Goal: Task Accomplishment & Management: Manage account settings

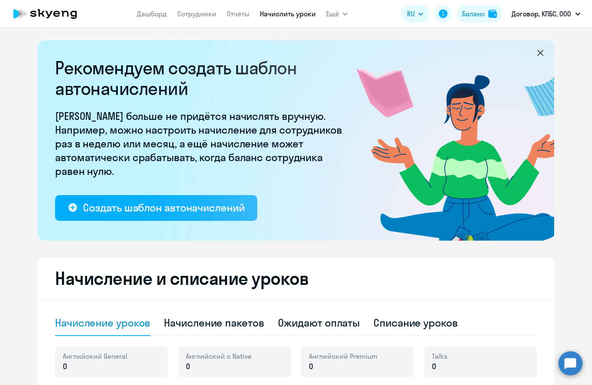
select select "10"
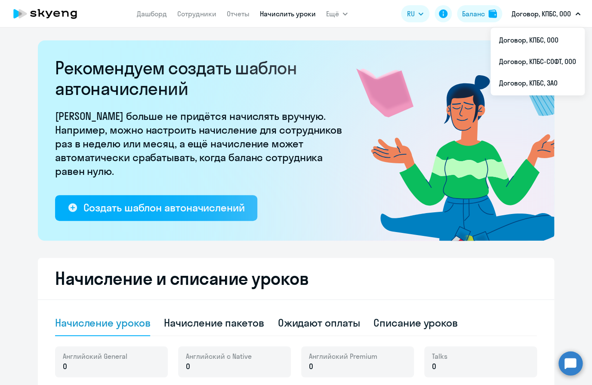
click at [536, 16] on p "Договор, КПБС, ООО" at bounding box center [540, 14] width 59 height 10
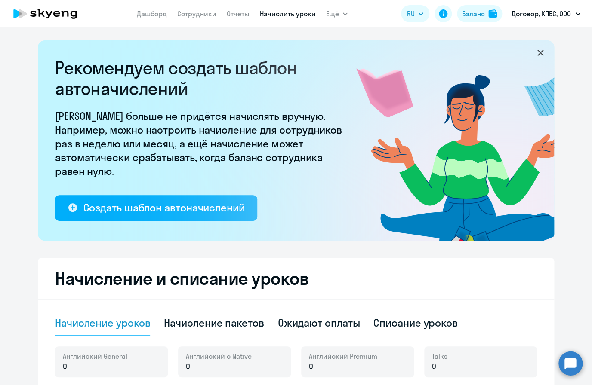
click at [536, 16] on p "Договор, КПБС, ООО" at bounding box center [540, 14] width 59 height 10
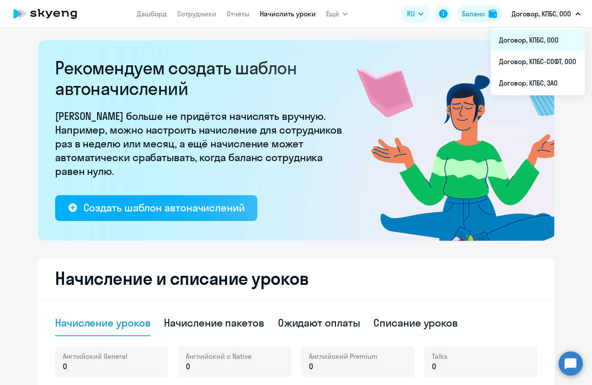
click at [536, 33] on li "Договор, КПБС, ООО" at bounding box center [537, 40] width 94 height 22
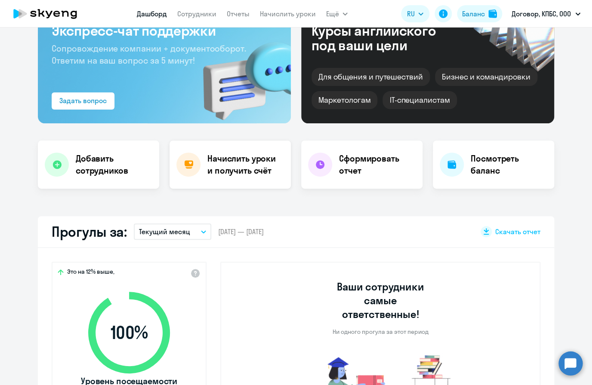
select select "30"
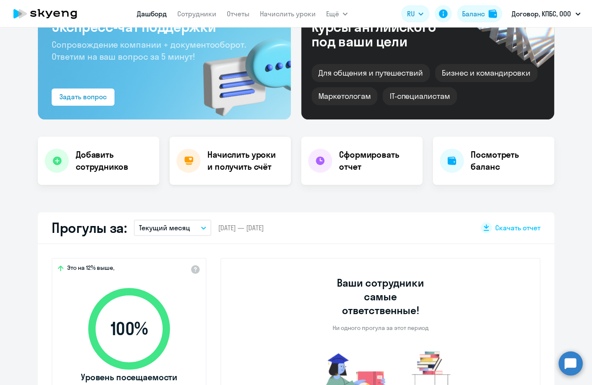
scroll to position [7, 0]
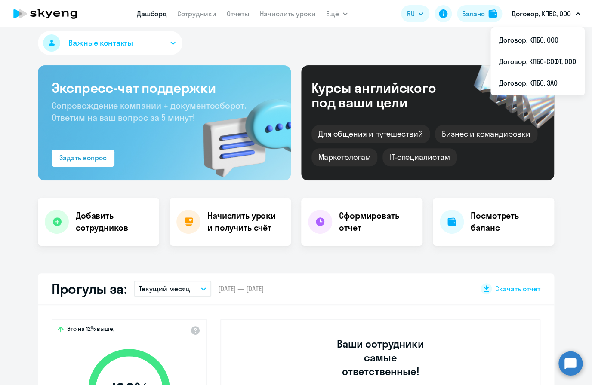
click at [544, 12] on p "Договор, КПБС, ООО" at bounding box center [540, 14] width 59 height 10
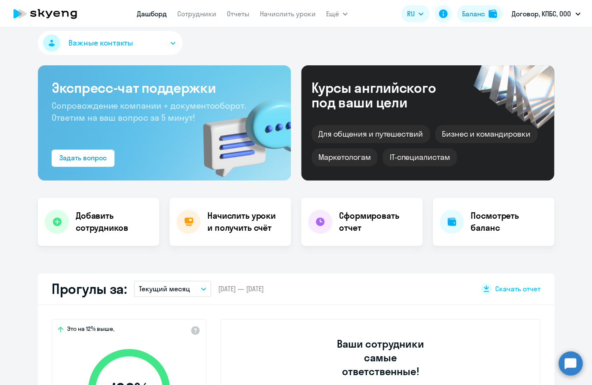
click at [544, 12] on p "Договор, КПБС, ООО" at bounding box center [540, 14] width 59 height 10
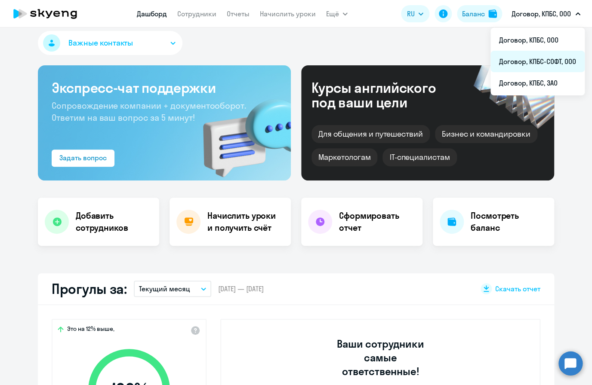
click at [536, 58] on li "Договор, КПБС-СОФТ, ООО" at bounding box center [537, 62] width 94 height 22
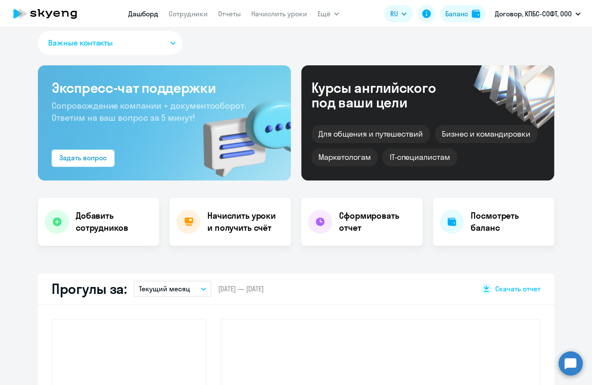
select select "30"
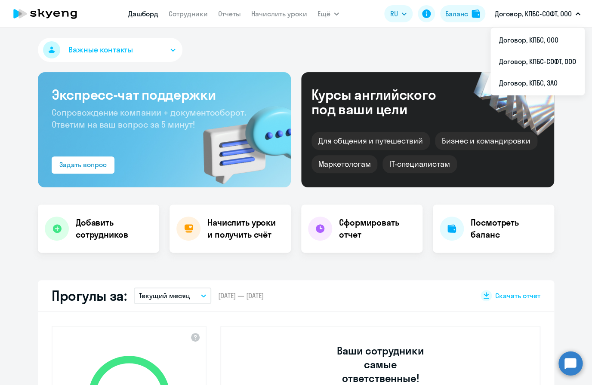
click at [542, 7] on button "Договор, КПБС-СОФТ, ООО" at bounding box center [537, 13] width 94 height 21
click at [530, 16] on p "Договор, КПБС-СОФТ, ООО" at bounding box center [533, 14] width 77 height 10
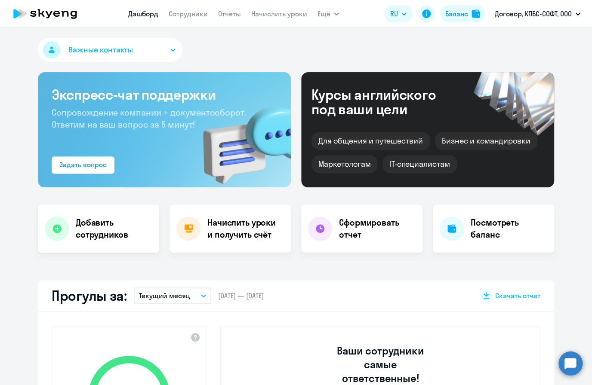
click at [530, 16] on p "Договор, КПБС-СОФТ, ООО" at bounding box center [533, 14] width 77 height 10
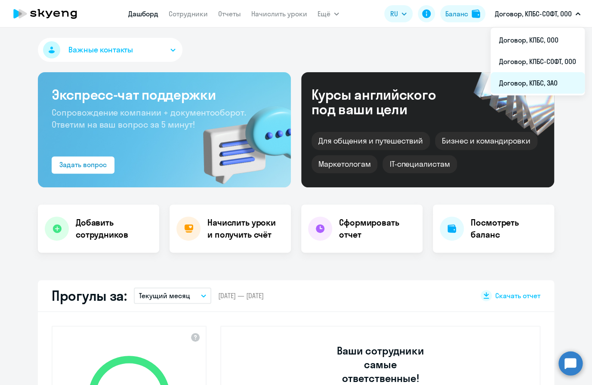
click at [530, 80] on li "Договор, КПБС, ЗАО" at bounding box center [537, 83] width 94 height 22
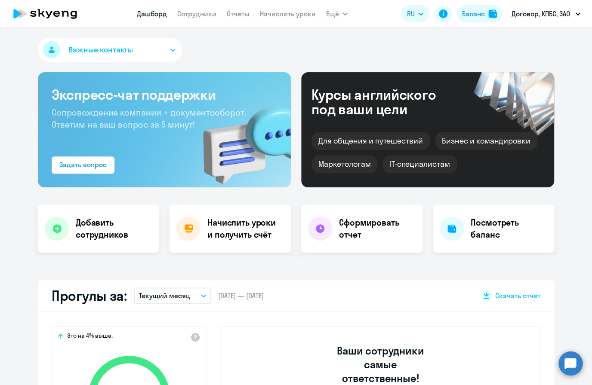
select select "30"
click at [207, 12] on link "Сотрудники" at bounding box center [196, 13] width 39 height 9
select select "30"
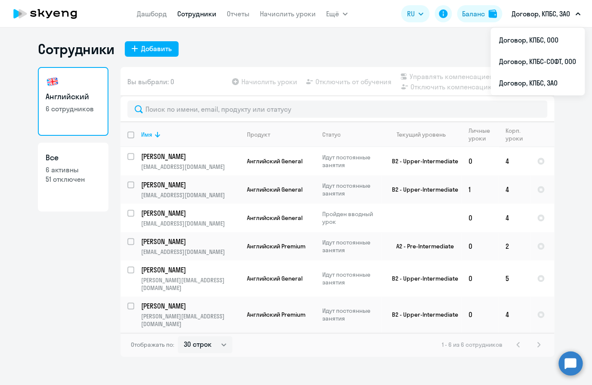
click at [534, 18] on p "Договор, КПБС, ЗАО" at bounding box center [540, 14] width 58 height 10
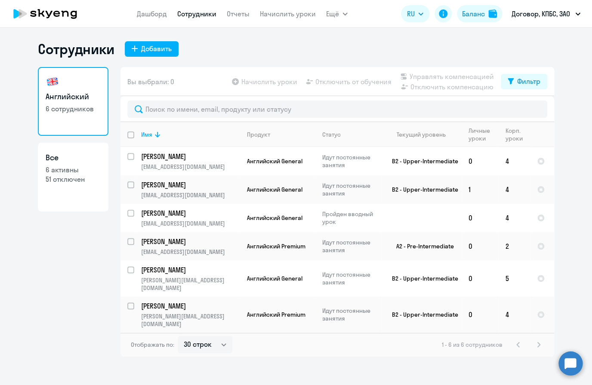
click at [534, 15] on p "Договор, КПБС, ЗАО" at bounding box center [540, 14] width 58 height 10
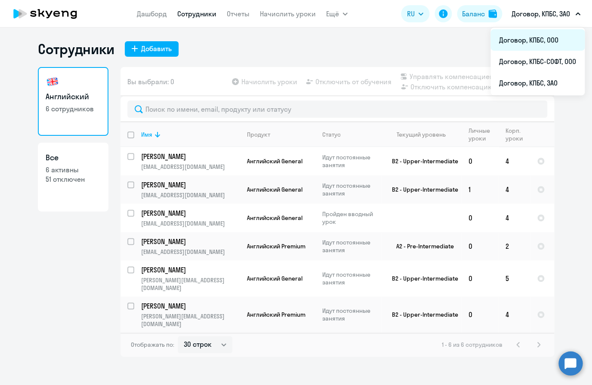
click at [530, 46] on li "Договор, КПБС, ООО" at bounding box center [537, 40] width 94 height 22
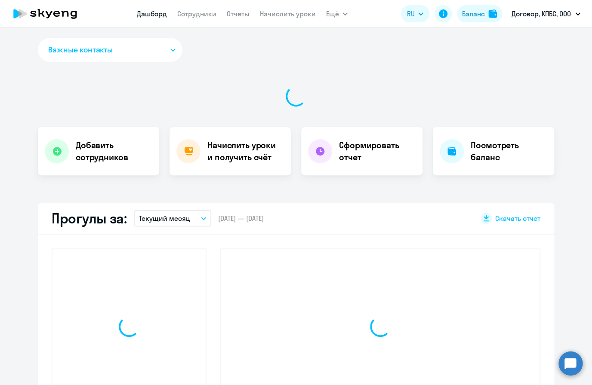
select select "30"
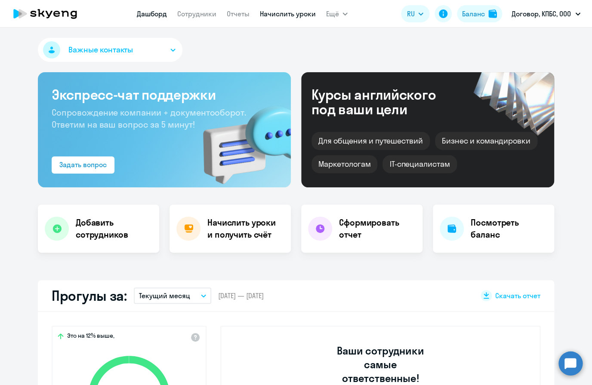
click at [286, 15] on link "Начислить уроки" at bounding box center [288, 13] width 56 height 9
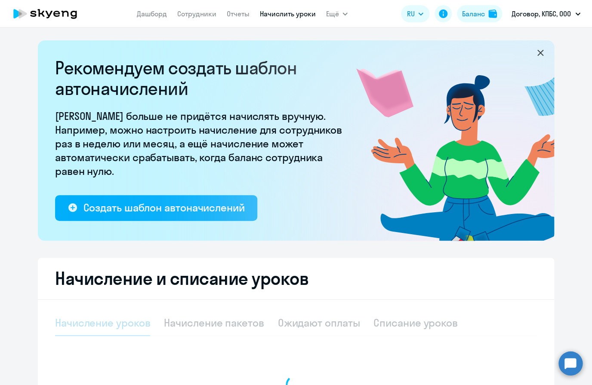
select select "10"
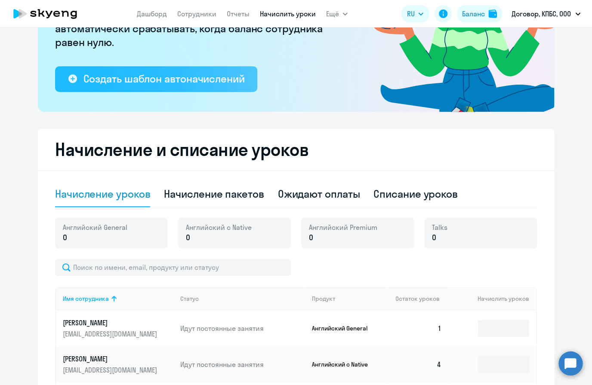
scroll to position [143, 0]
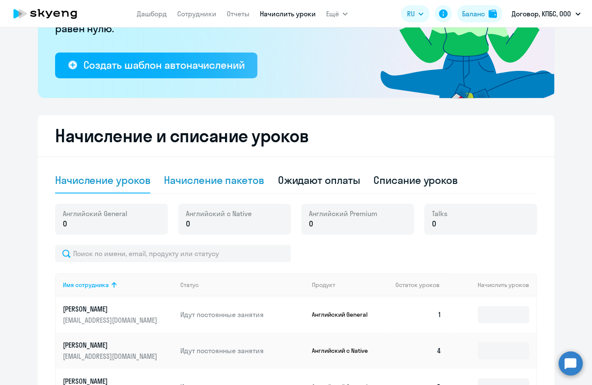
click at [214, 179] on div "Начисление пакетов" at bounding box center [214, 180] width 100 height 14
select select "10"
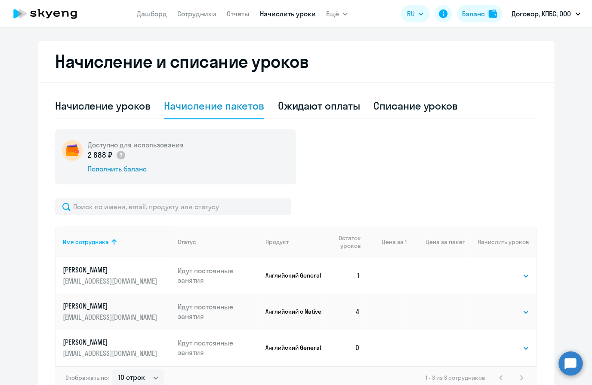
scroll to position [218, 0]
